Goal: Information Seeking & Learning: Learn about a topic

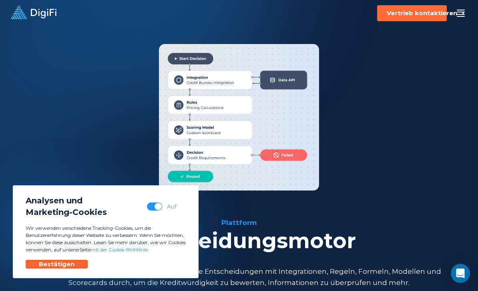
click at [63, 268] on div "Bestätigen" at bounding box center [57, 264] width 36 height 8
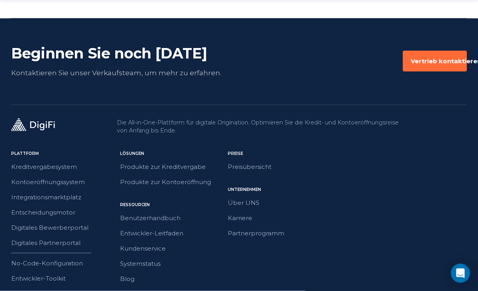
scroll to position [1908, 0]
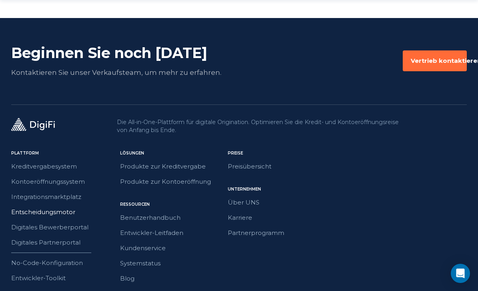
click at [67, 207] on link "Entscheidungsmotor" at bounding box center [48, 212] width 74 height 10
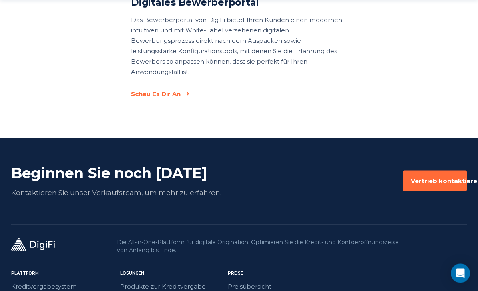
scroll to position [1959, 0]
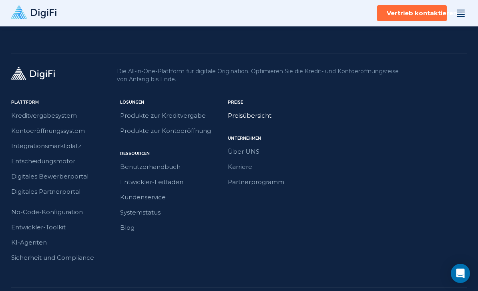
click at [256, 111] on link "Preisübersicht" at bounding box center [265, 116] width 74 height 10
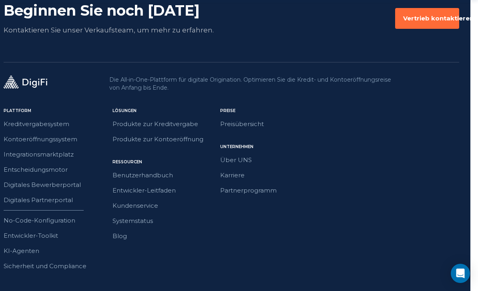
scroll to position [1191, 8]
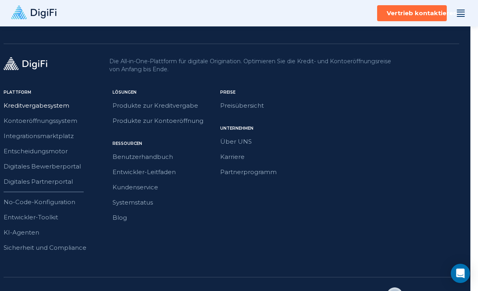
click at [23, 106] on link "Kreditvergabesystem" at bounding box center [41, 106] width 74 height 10
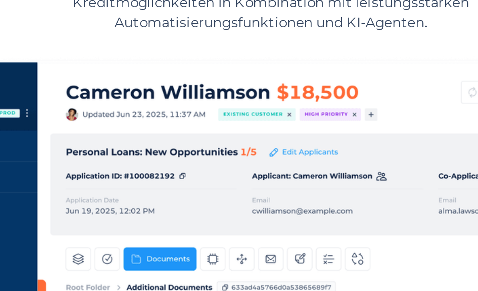
scroll to position [550, 0]
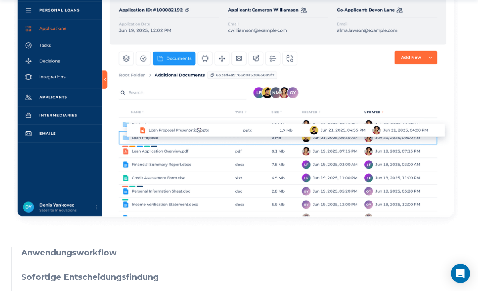
click at [103, 247] on h3 "Anwendungsworkflow" at bounding box center [244, 253] width 446 height 12
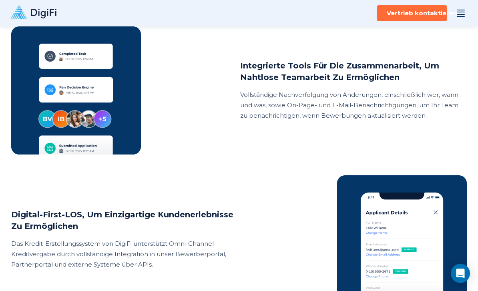
scroll to position [1625, 0]
